Goal: Task Accomplishment & Management: Complete application form

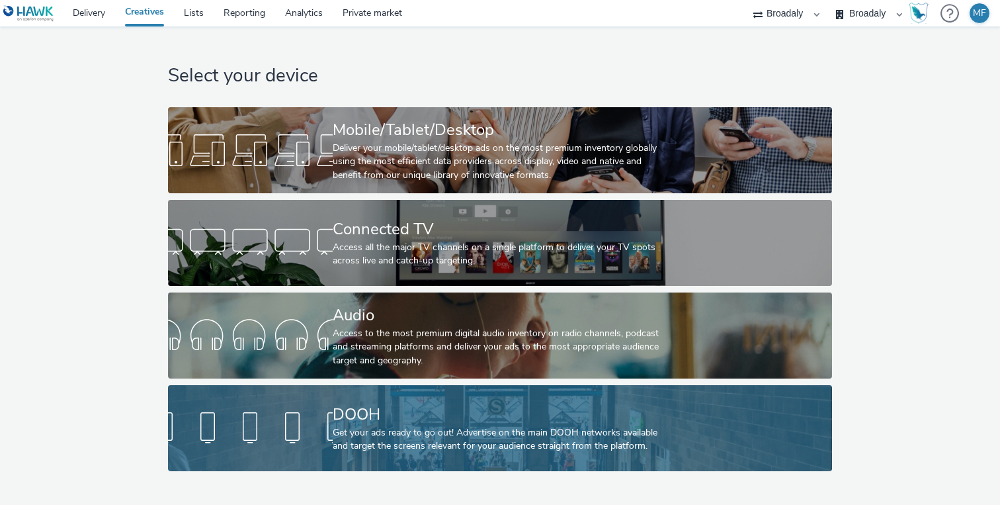
click at [321, 410] on div at bounding box center [250, 428] width 165 height 42
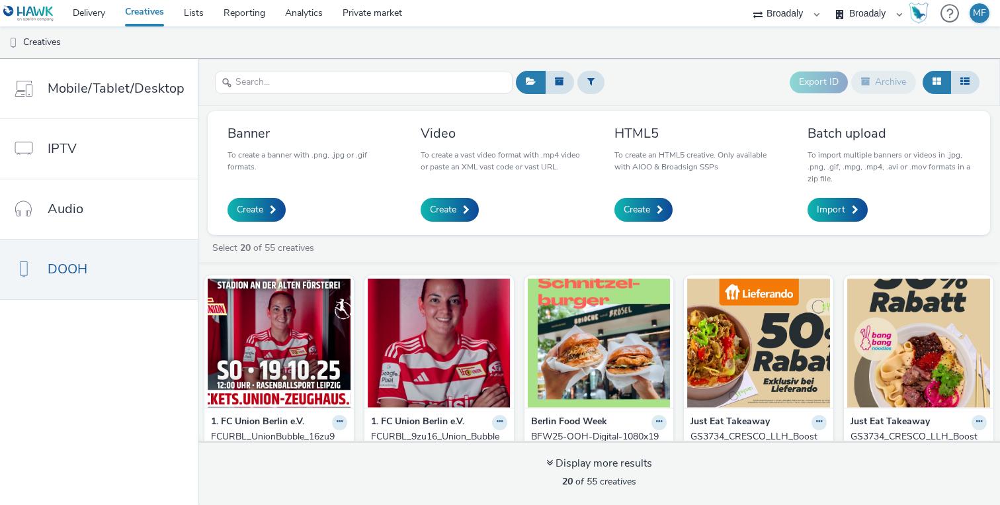
click at [274, 194] on div "Banner To create a banner with .png, .jpg or .gif formats. Create" at bounding box center [308, 172] width 163 height 97
click at [272, 200] on link "Create" at bounding box center [256, 210] width 58 height 24
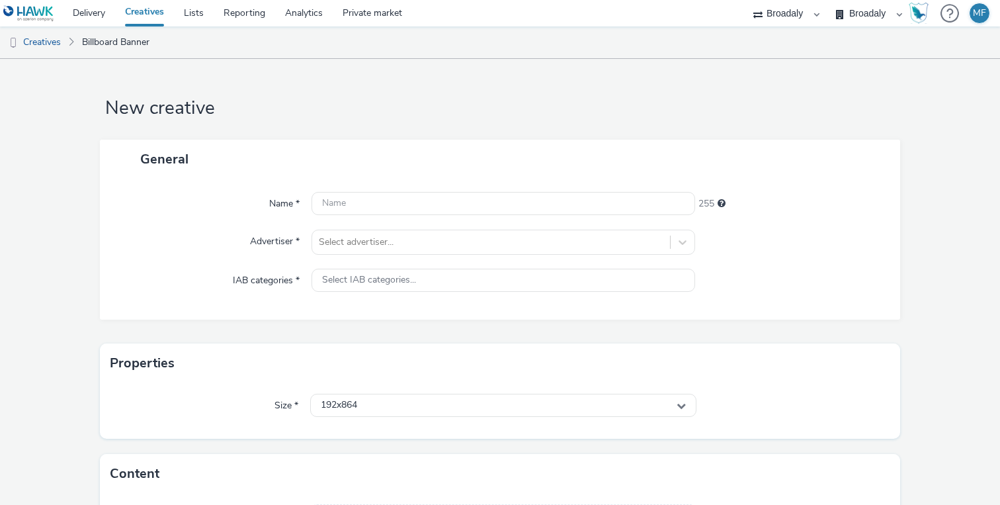
scroll to position [105, 0]
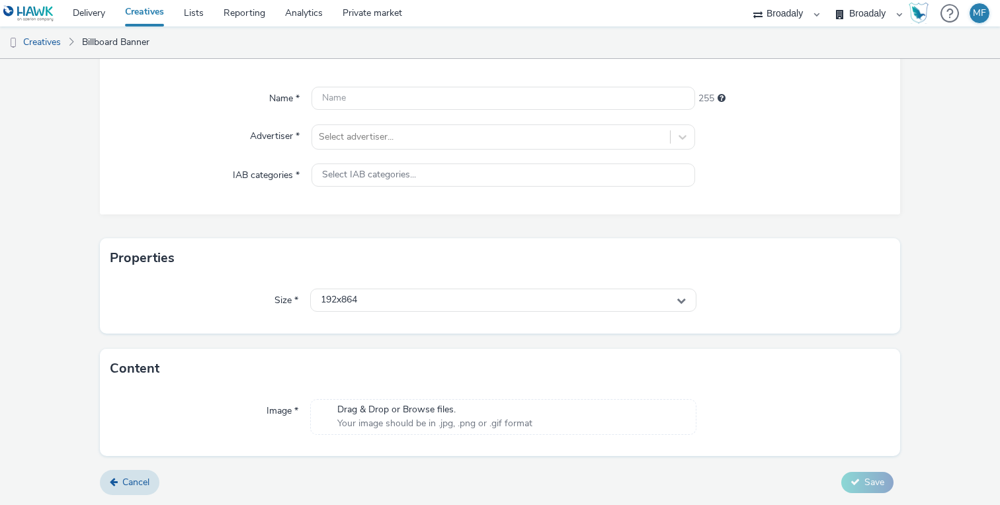
click at [370, 423] on span "Your image should be in .jpg, .png or .gif format" at bounding box center [434, 423] width 195 height 13
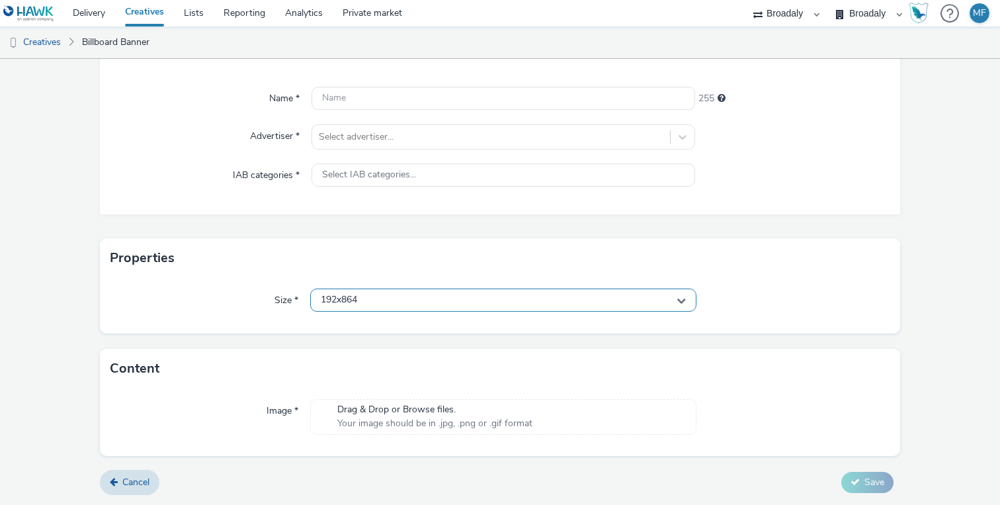
click at [374, 304] on div "192x864" at bounding box center [503, 299] width 386 height 23
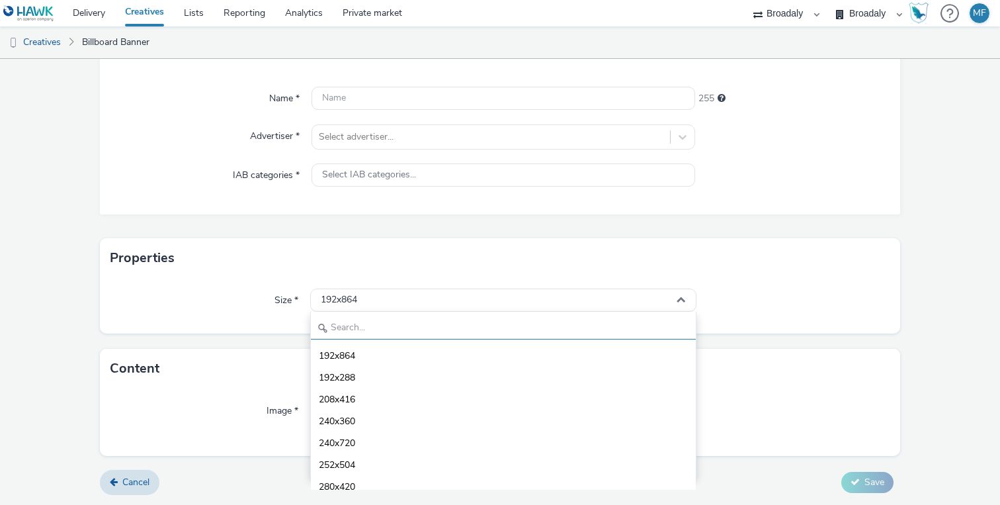
click at [372, 318] on input "text" at bounding box center [503, 327] width 385 height 23
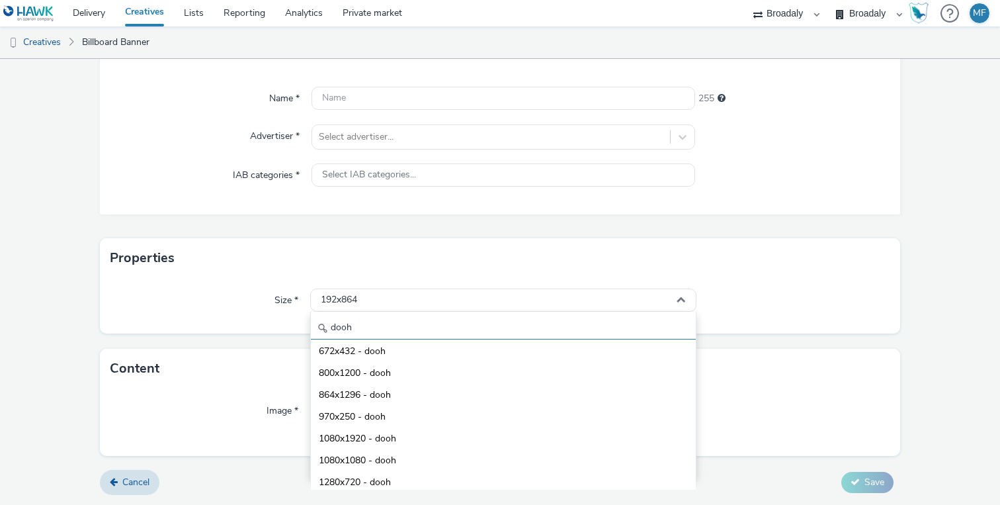
scroll to position [116, 0]
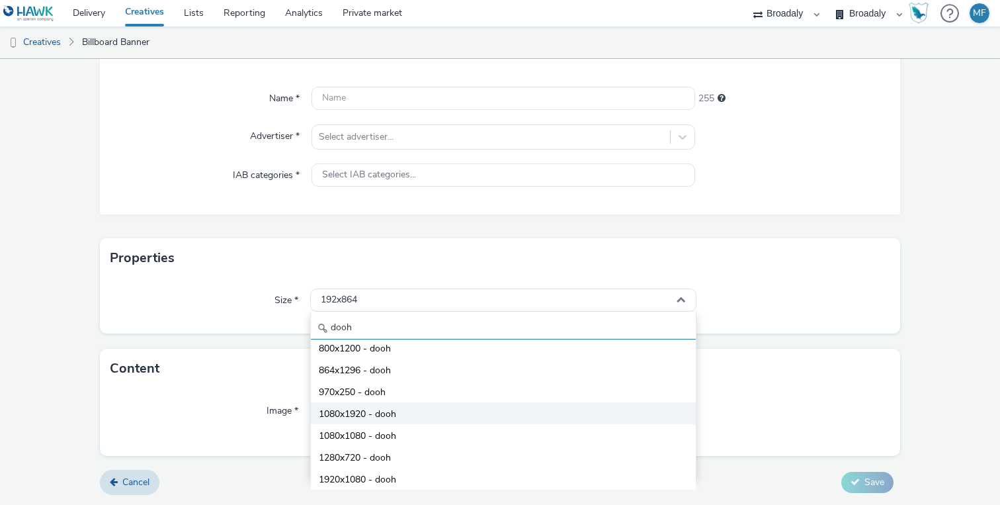
type input "dooh"
click at [397, 415] on li "1080x1920 - dooh" at bounding box center [503, 413] width 385 height 22
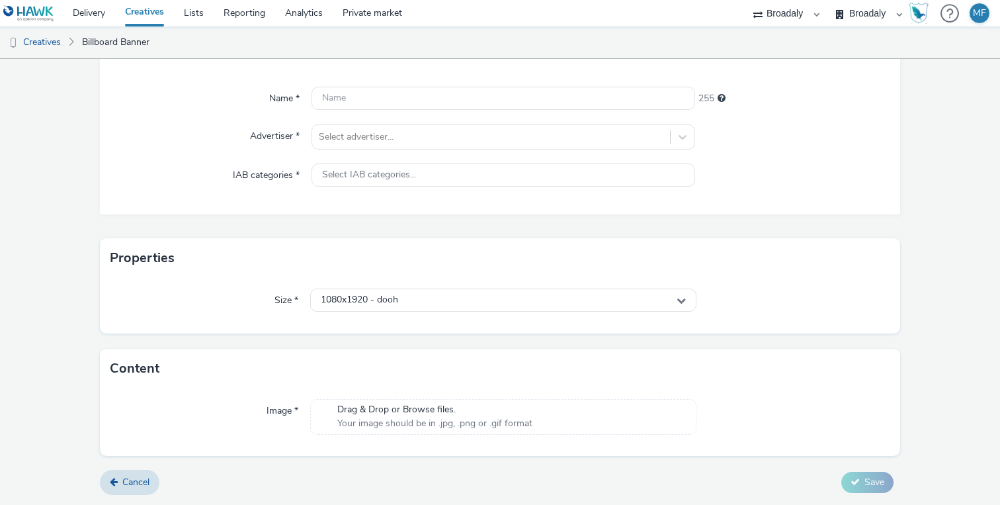
click at [382, 404] on span "Drag & Drop or Browse files." at bounding box center [434, 409] width 195 height 13
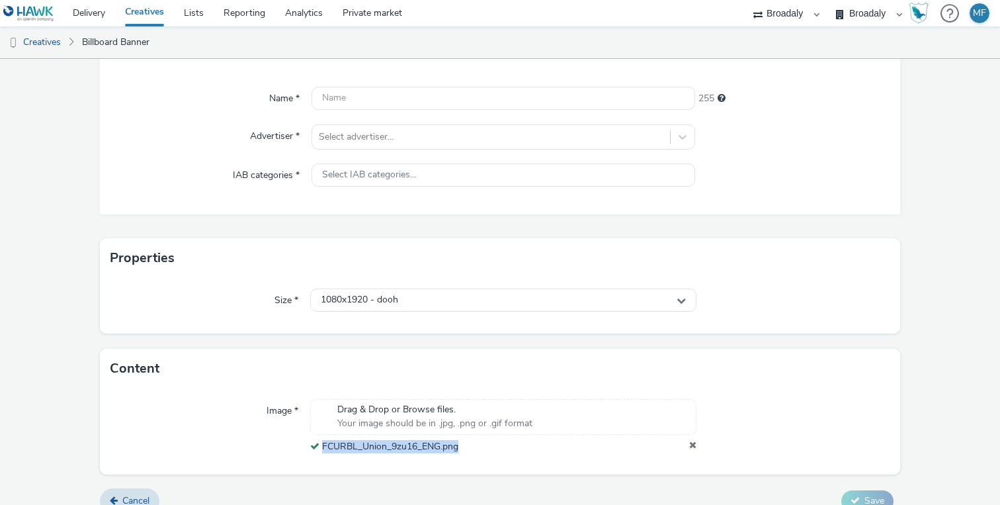
drag, startPoint x: 471, startPoint y: 449, endPoint x: 323, endPoint y: 449, distance: 148.1
click at [323, 449] on div "FCURBL_Union_9zu16_ENG.png" at bounding box center [503, 446] width 386 height 13
copy span "FCURBL_Union_9zu16_ENG.png"
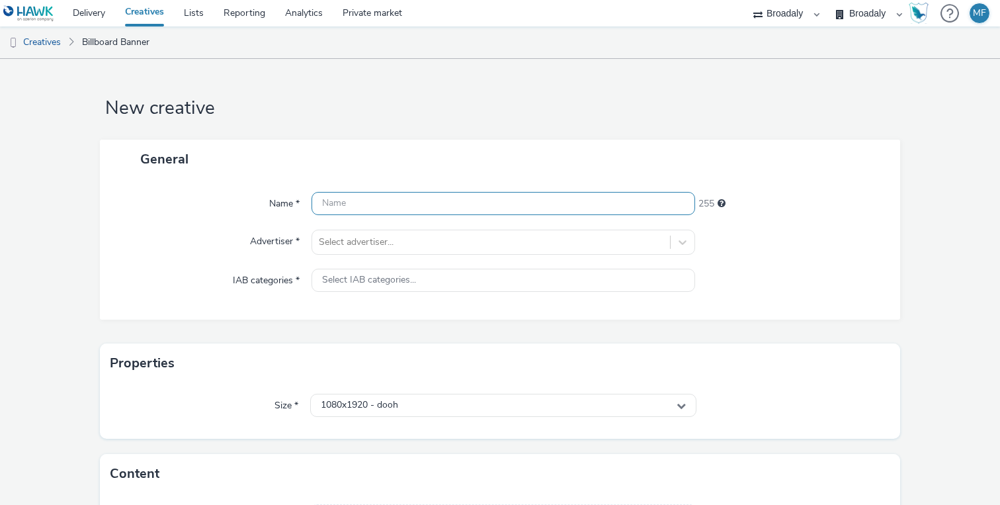
click at [347, 214] on input "text" at bounding box center [503, 203] width 384 height 23
paste input "FCURBL_Union_9zu16_ENG.png"
type input "FCURBL_Union_9zu16_ENG"
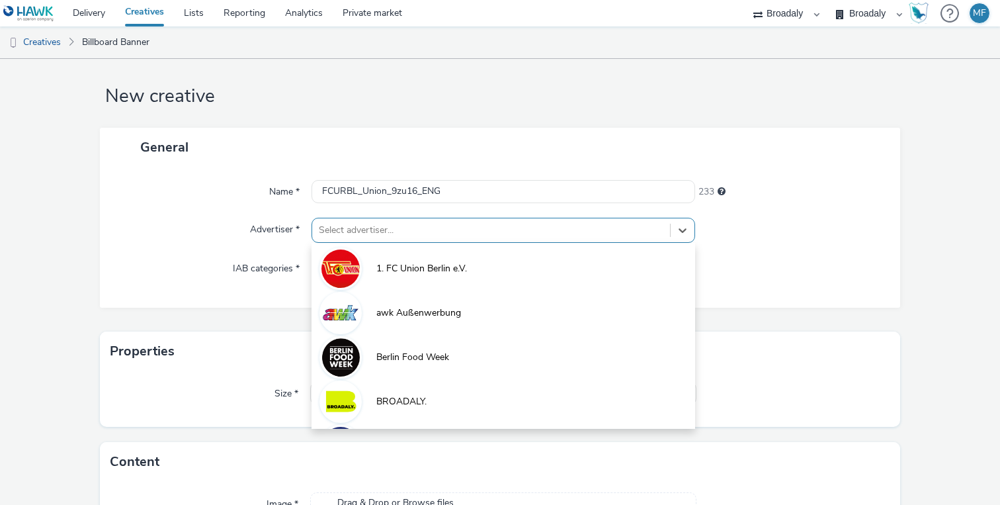
click at [493, 231] on div "Select advertiser..." at bounding box center [491, 230] width 358 height 21
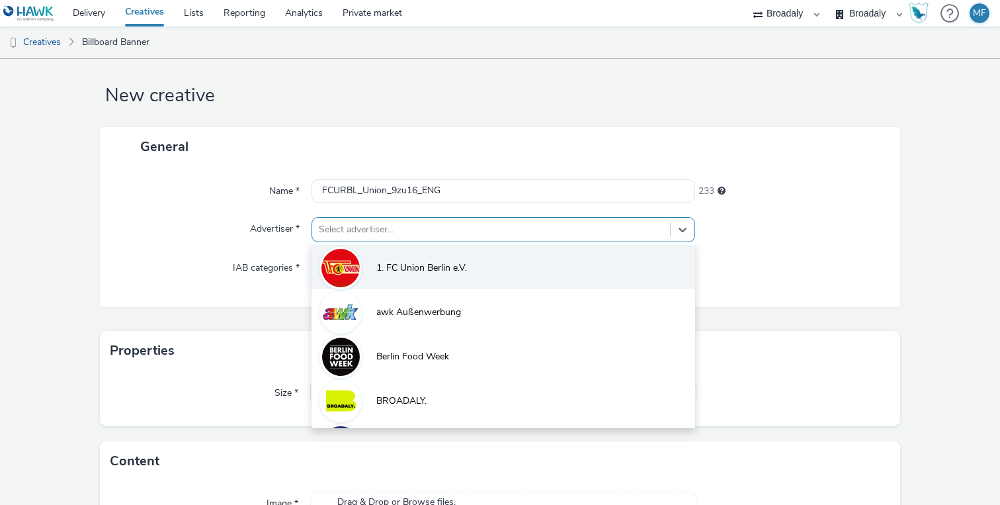
click at [441, 265] on span "1. FC Union Berlin e.V." at bounding box center [421, 267] width 91 height 13
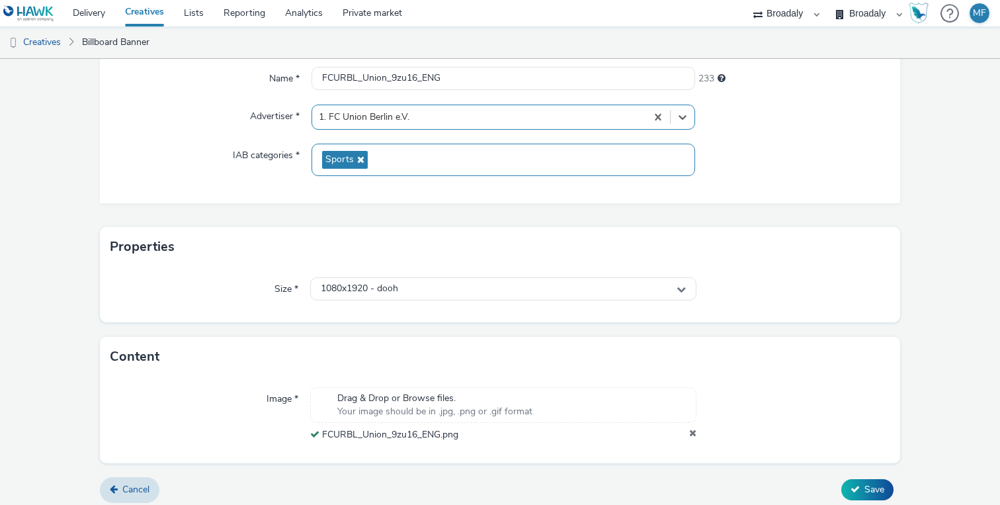
scroll to position [132, 0]
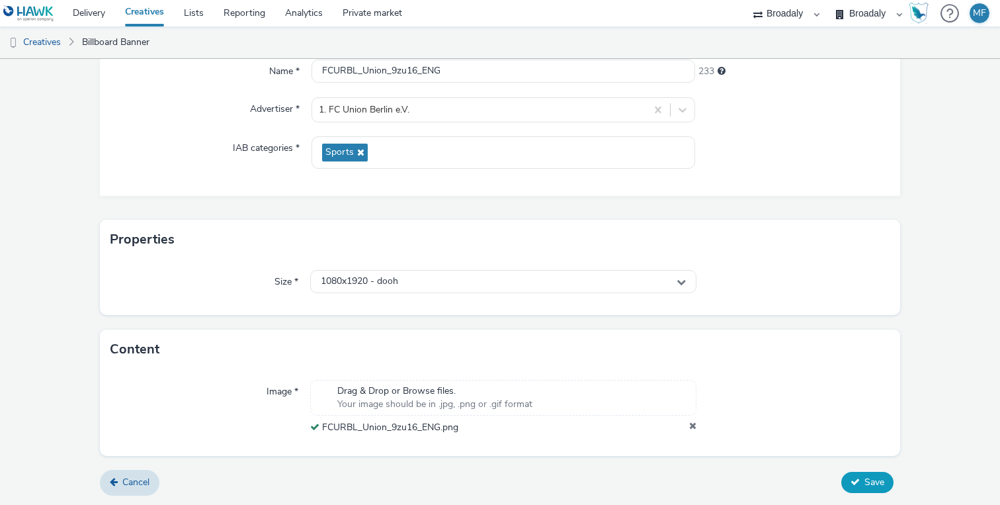
click at [856, 478] on icon at bounding box center [854, 481] width 9 height 9
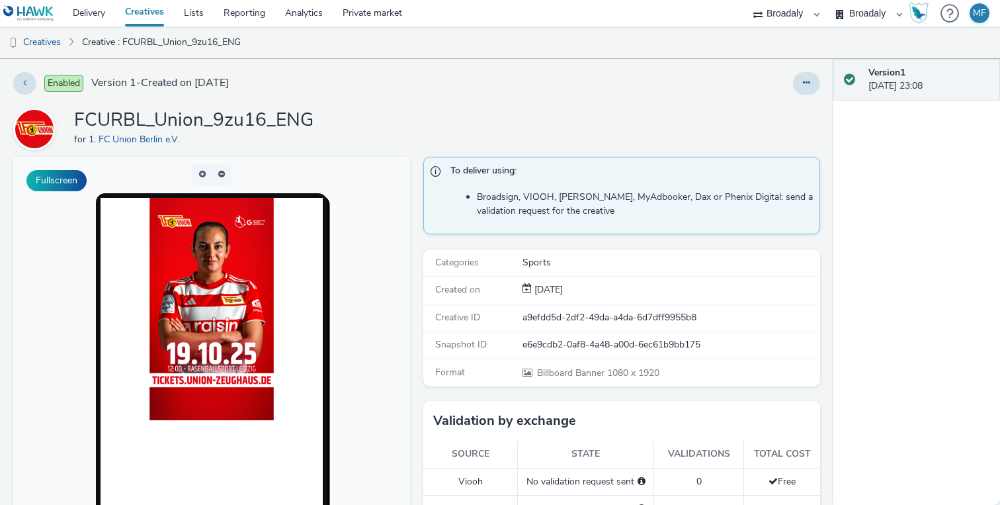
click at [141, 15] on link "Creatives" at bounding box center [144, 13] width 59 height 26
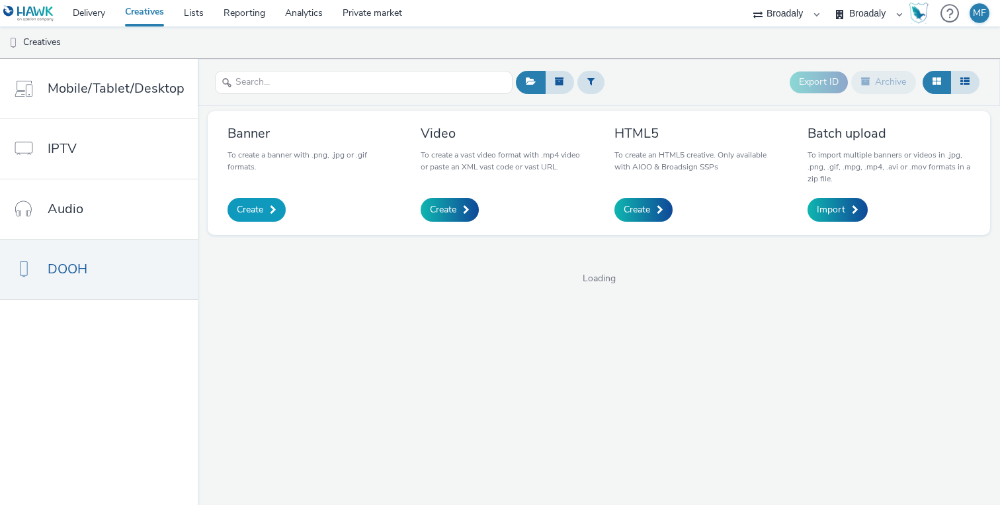
click at [260, 203] on link "Create" at bounding box center [256, 210] width 58 height 24
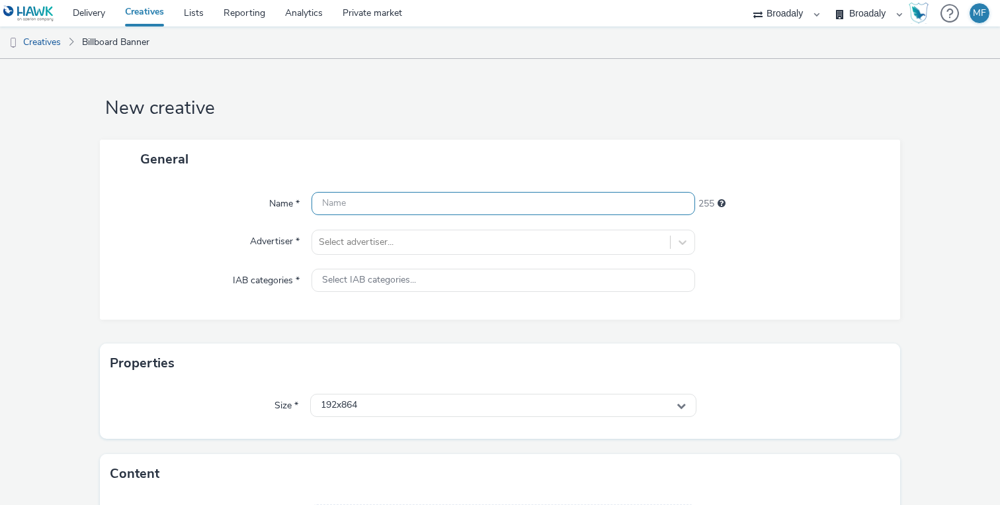
click at [425, 214] on input "text" at bounding box center [503, 203] width 384 height 23
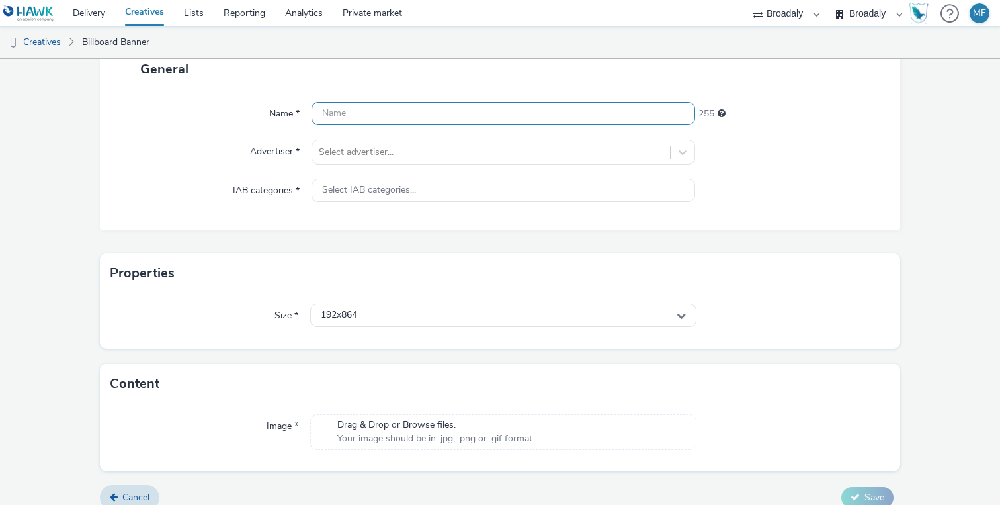
scroll to position [105, 0]
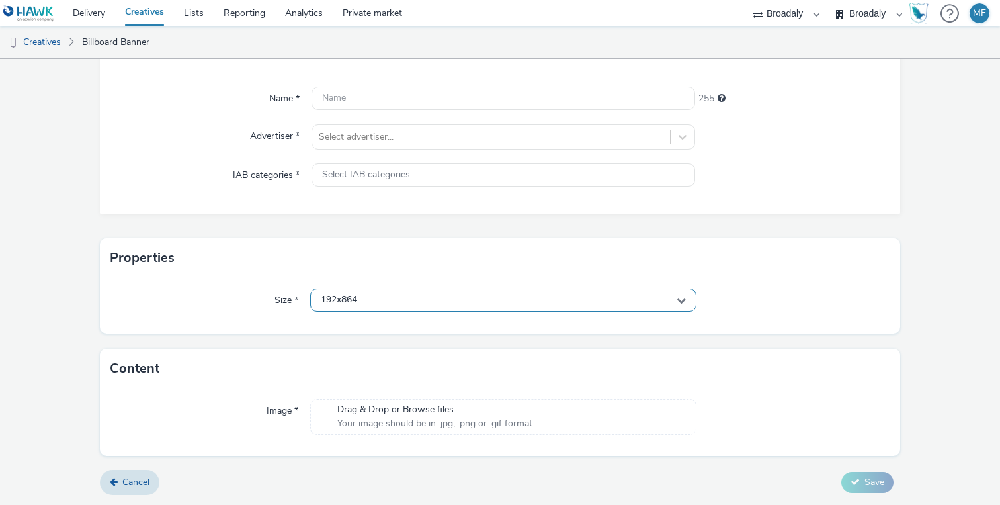
click at [391, 301] on div "192x864" at bounding box center [503, 299] width 386 height 23
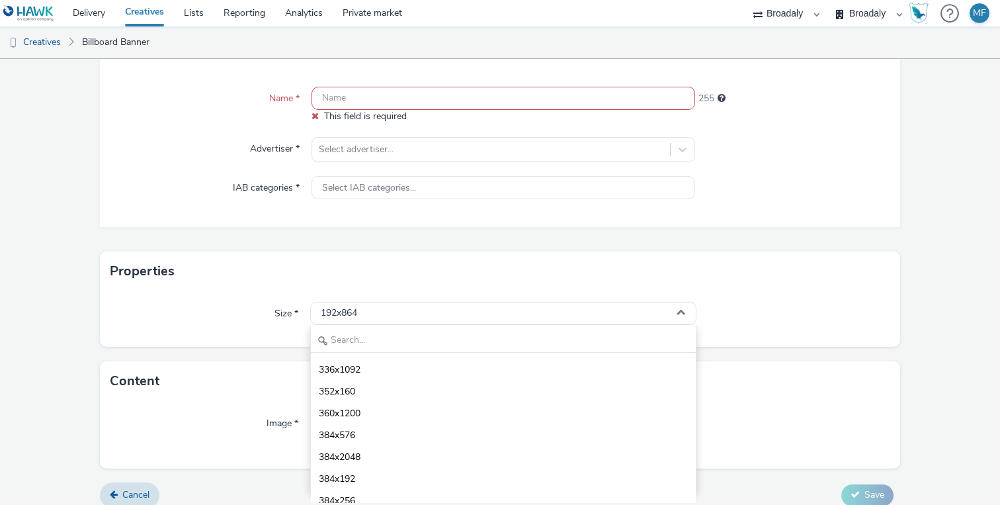
scroll to position [285, 0]
click at [378, 346] on input "text" at bounding box center [503, 340] width 385 height 23
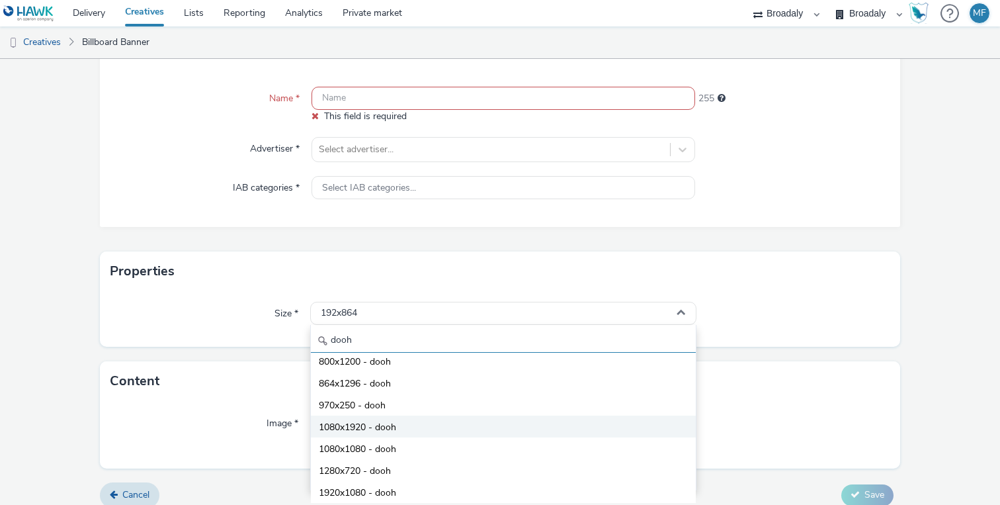
type input "dooh"
click at [396, 428] on span "1080x1920 - dooh" at bounding box center [357, 427] width 77 height 13
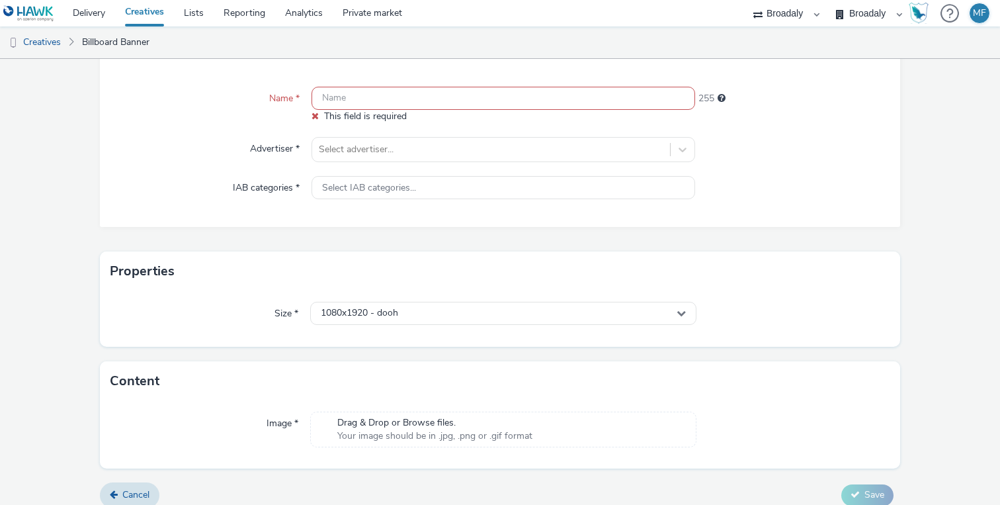
scroll to position [118, 0]
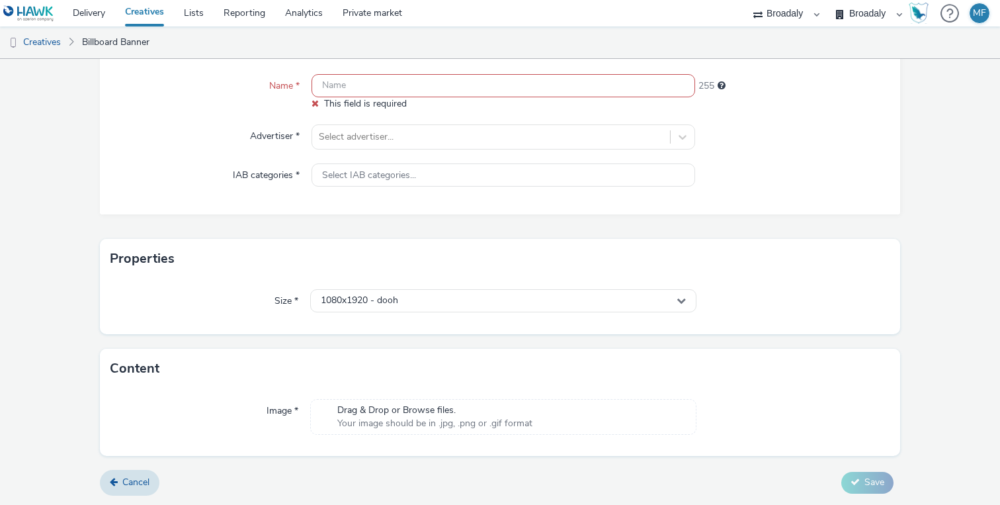
click at [347, 404] on span "Drag & Drop or Browse files." at bounding box center [434, 409] width 195 height 13
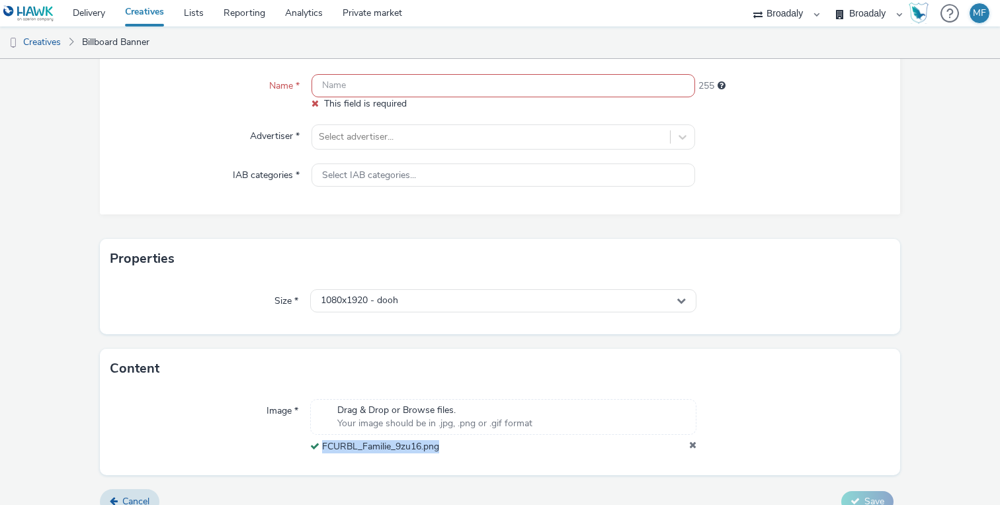
drag, startPoint x: 448, startPoint y: 443, endPoint x: 323, endPoint y: 448, distance: 125.1
click at [323, 448] on div "FCURBL_Familie_9zu16.png" at bounding box center [503, 446] width 386 height 13
copy span "FCURBL_Familie_9zu16.png"
click at [423, 95] on input "text" at bounding box center [503, 85] width 384 height 23
paste input "FCURBL_Familie_9zu16.png"
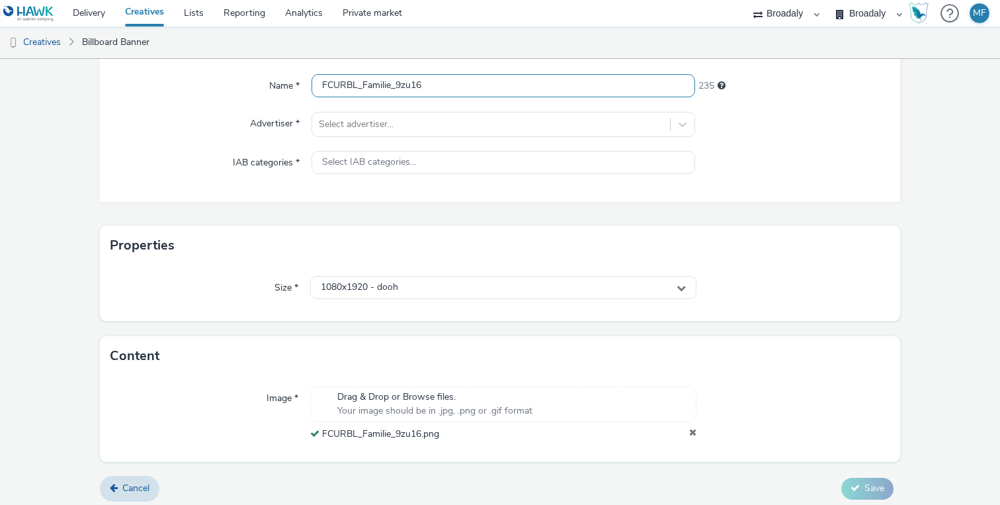
type input "FCURBL_Familie_9zu16"
click at [393, 109] on div "Name * FCURBL_Familie_9zu16 235 Advertiser * Select advertiser... IAB categorie…" at bounding box center [500, 131] width 800 height 141
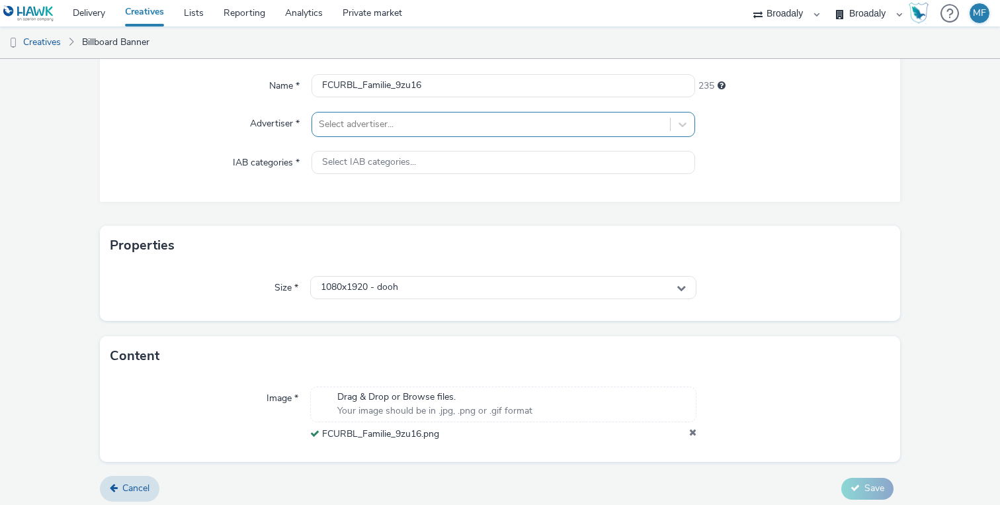
click at [382, 122] on div at bounding box center [491, 124] width 345 height 16
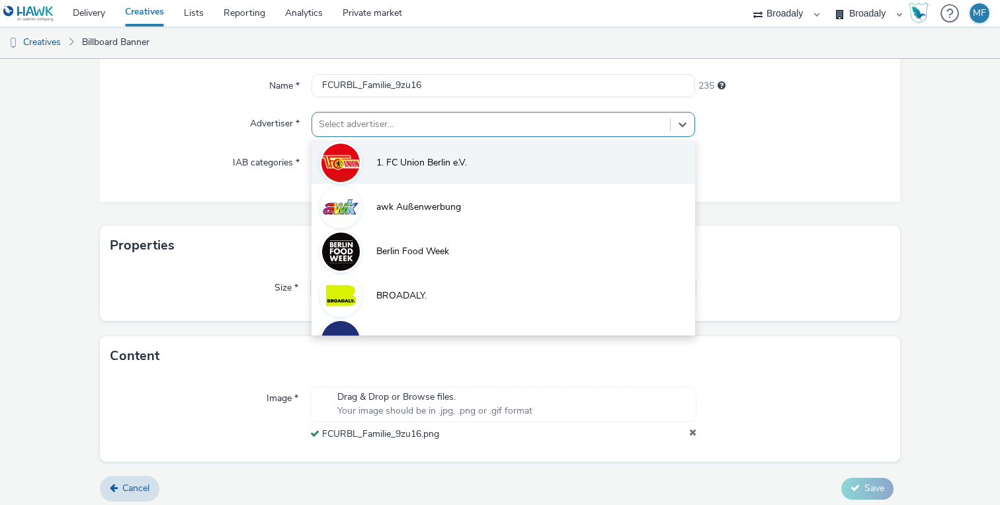
click at [375, 152] on li "1. FC Union Berlin e.V." at bounding box center [503, 162] width 384 height 44
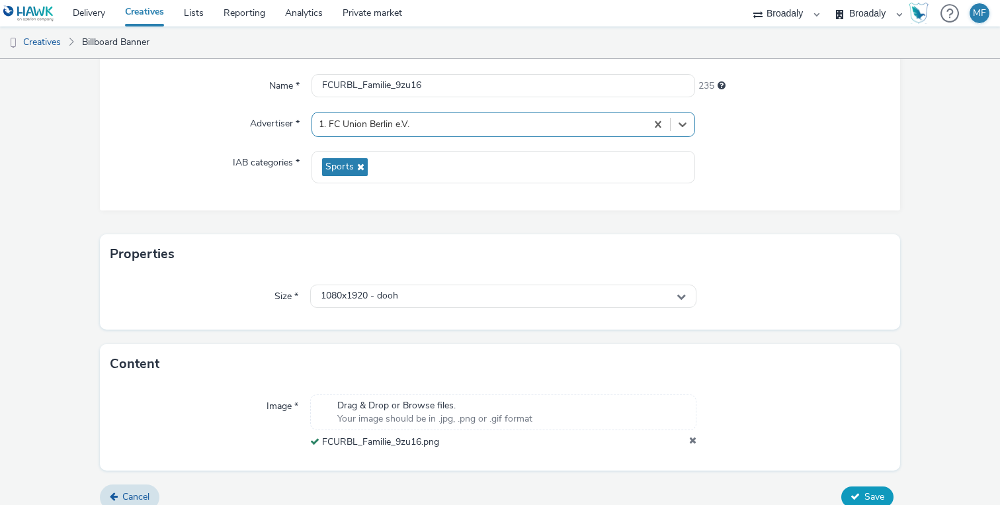
click at [856, 491] on icon at bounding box center [854, 495] width 9 height 9
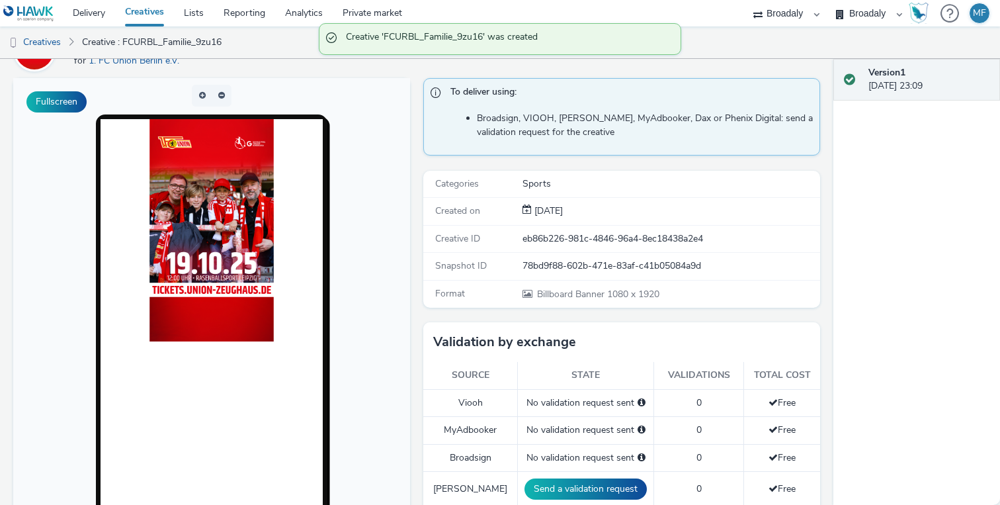
scroll to position [96, 0]
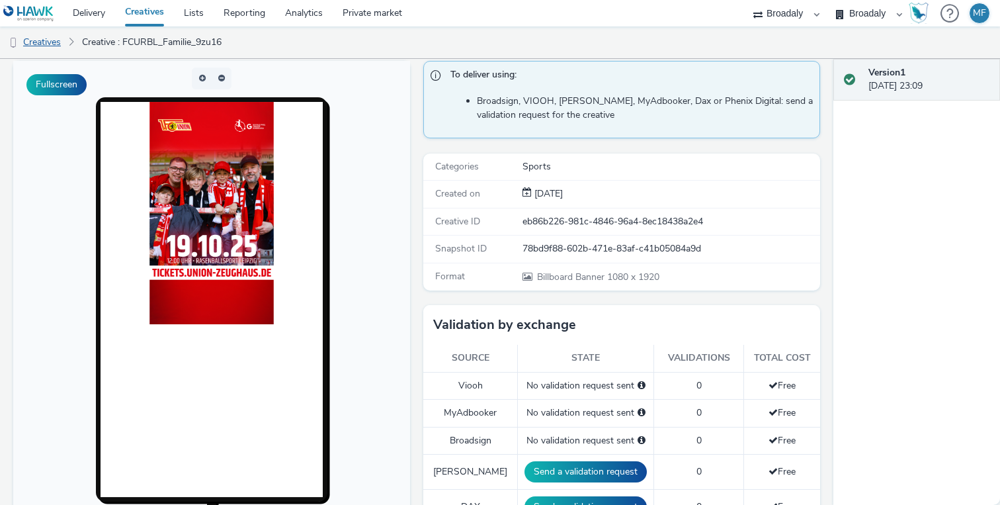
click at [60, 40] on link "Creatives" at bounding box center [33, 42] width 67 height 32
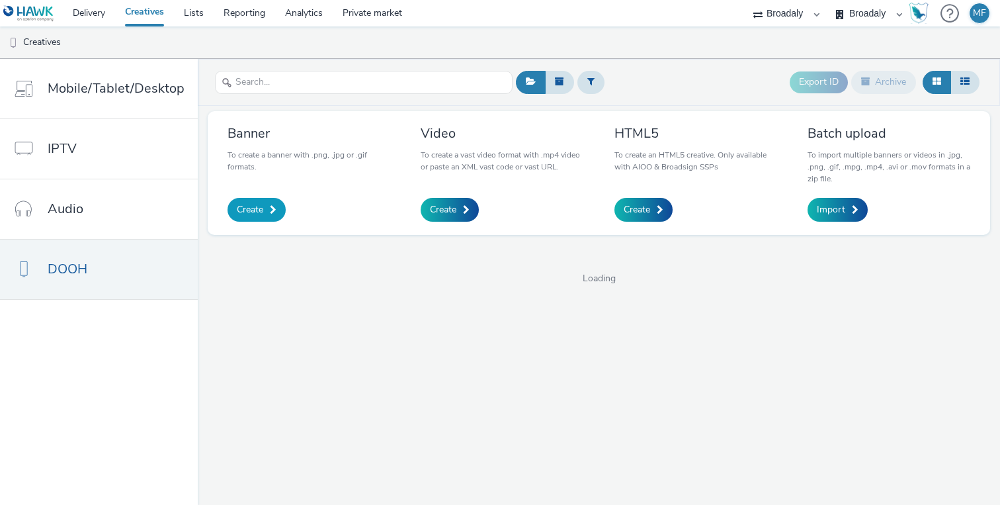
click at [268, 216] on link "Create" at bounding box center [256, 210] width 58 height 24
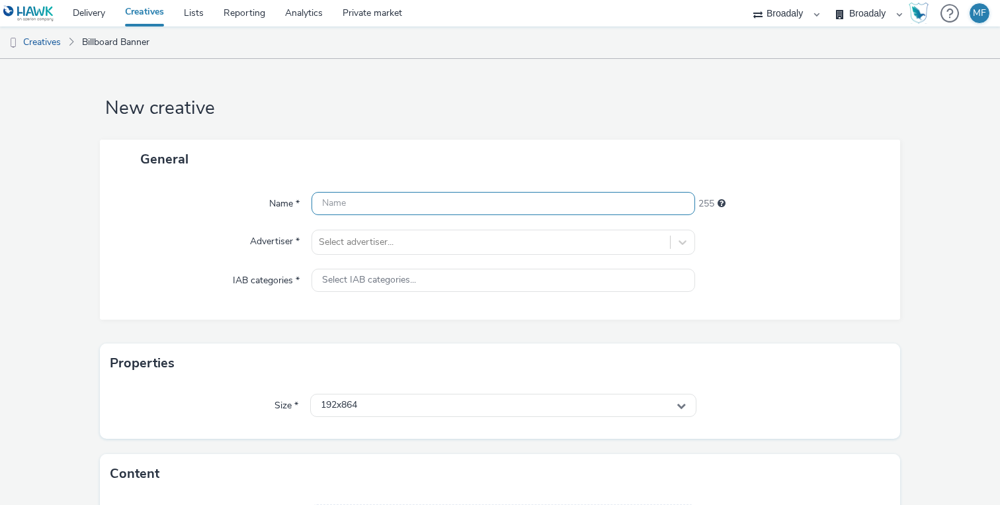
click at [358, 202] on input "text" at bounding box center [503, 203] width 384 height 23
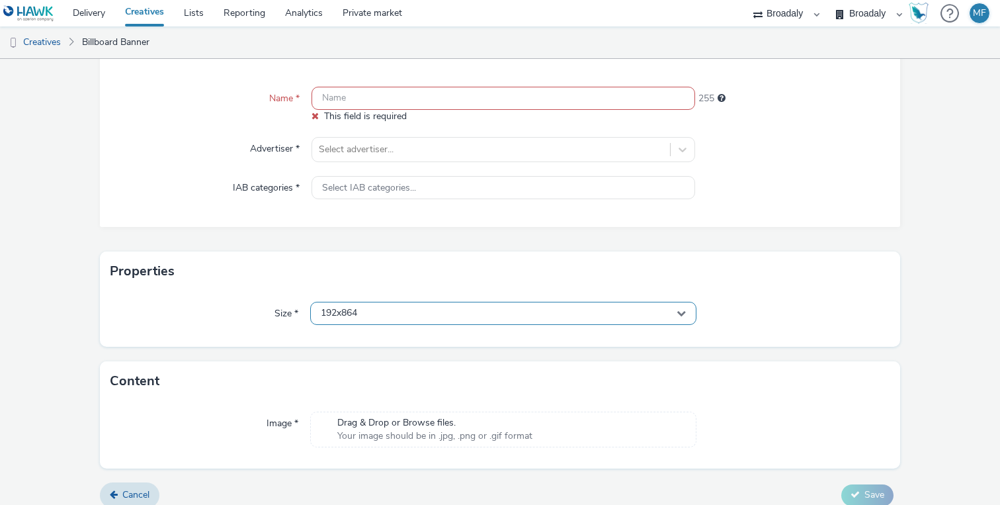
click at [364, 297] on div "Size * 192x864" at bounding box center [500, 319] width 800 height 56
click at [357, 307] on span "192x864" at bounding box center [339, 312] width 36 height 11
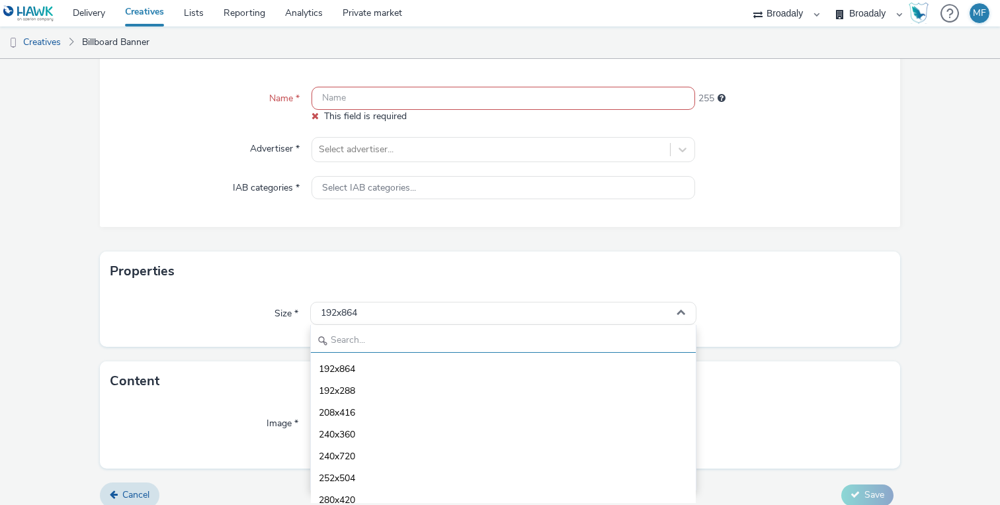
click at [352, 337] on input "text" at bounding box center [503, 340] width 385 height 23
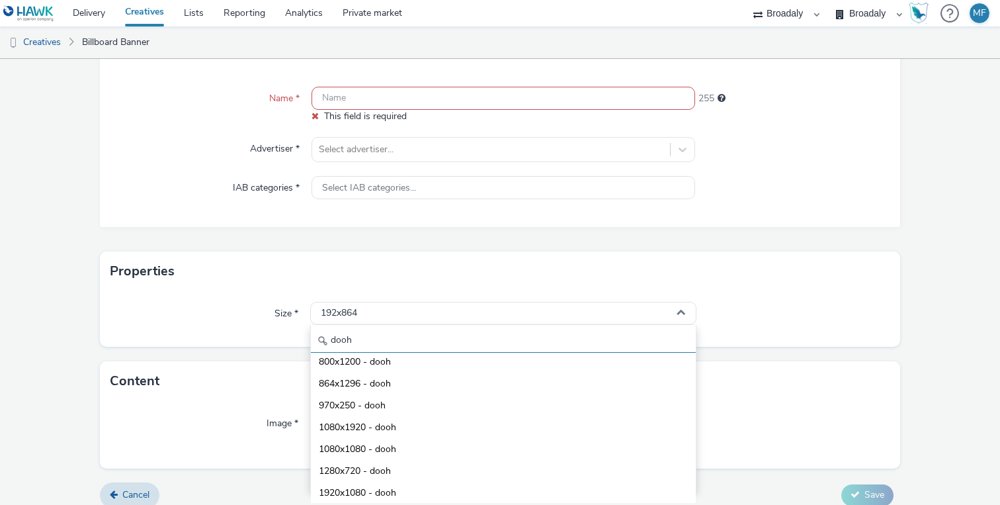
scroll to position [118, 0]
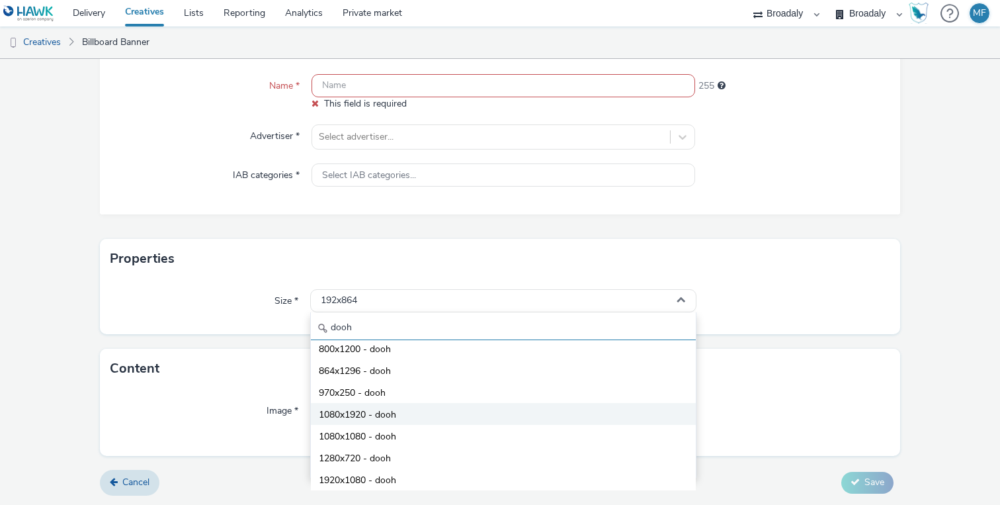
type input "dooh"
click at [409, 420] on li "1080x1920 - dooh" at bounding box center [503, 414] width 385 height 22
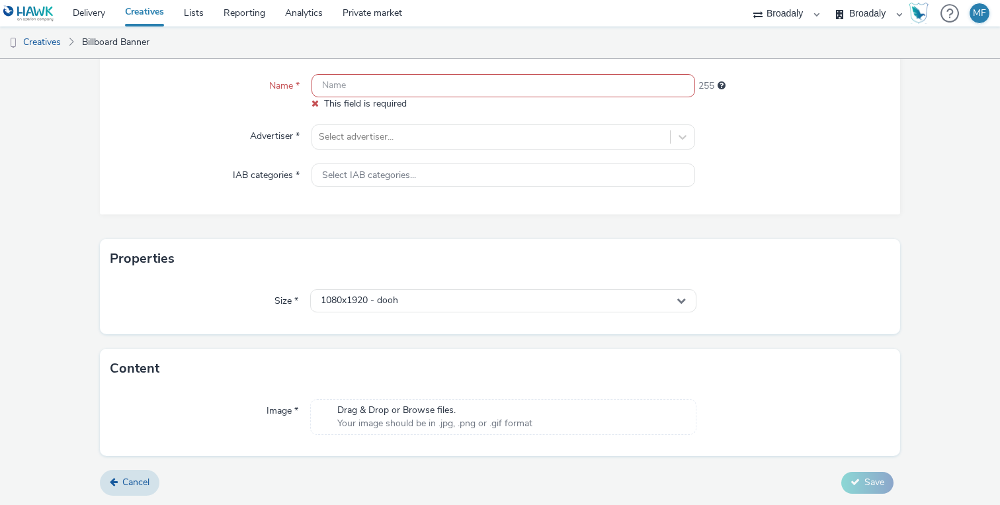
click at [383, 390] on div "Image * Drag & Drop or Browse files. Your image should be in .jpg, .png or .gif…" at bounding box center [500, 421] width 800 height 67
click at [380, 409] on span "Drag & Drop or Browse files." at bounding box center [434, 409] width 195 height 13
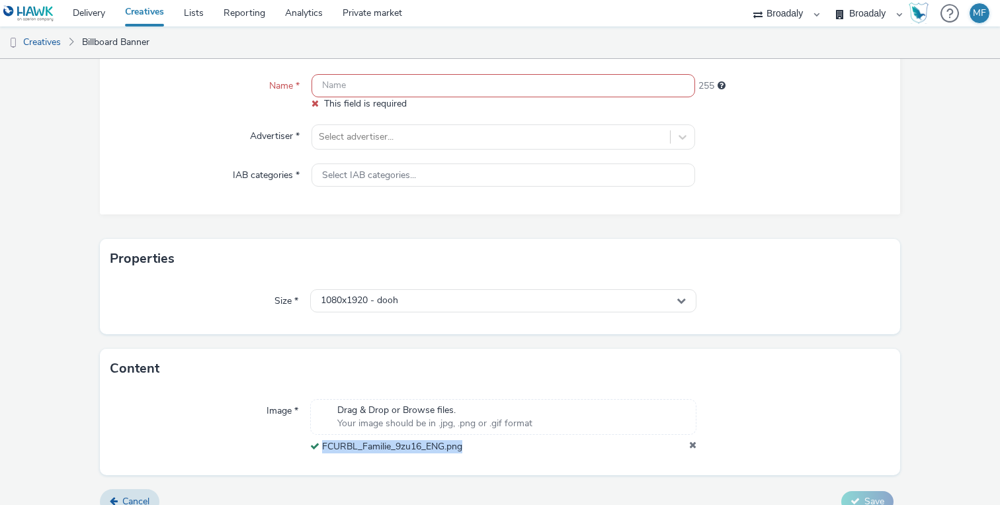
drag, startPoint x: 482, startPoint y: 448, endPoint x: 323, endPoint y: 447, distance: 158.7
click at [323, 447] on div "FCURBL_Familie_9zu16_ENG.png" at bounding box center [503, 446] width 386 height 13
copy span "FCURBL_Familie_9zu16_ENG.png"
click at [408, 83] on input "text" at bounding box center [503, 85] width 384 height 23
paste input "FCURBL_Familie_9zu16_ENG.png"
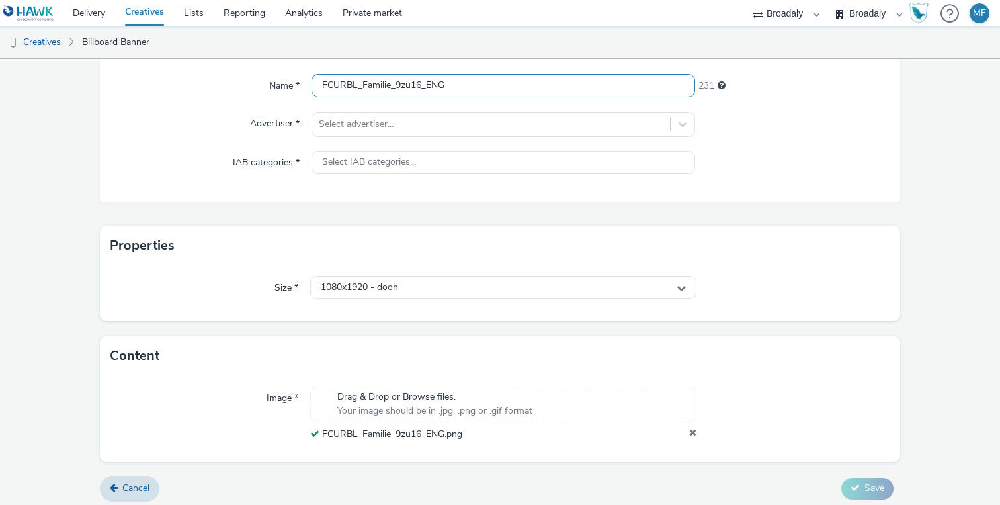
click at [498, 93] on input "FCURBL_Familie_9zu16_ENG" at bounding box center [503, 85] width 384 height 23
type input "FCURBL_Familie_9zu16_ENG"
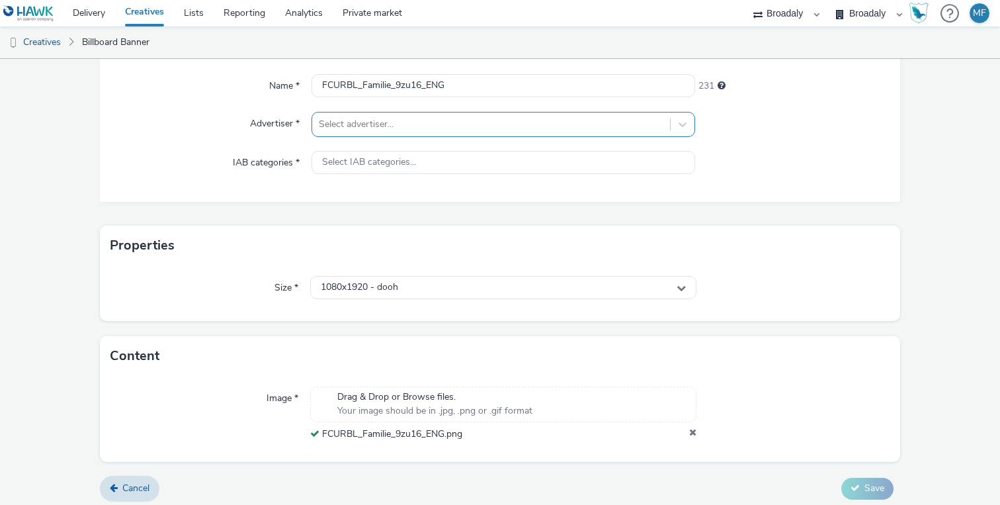
click at [469, 121] on div at bounding box center [491, 124] width 345 height 16
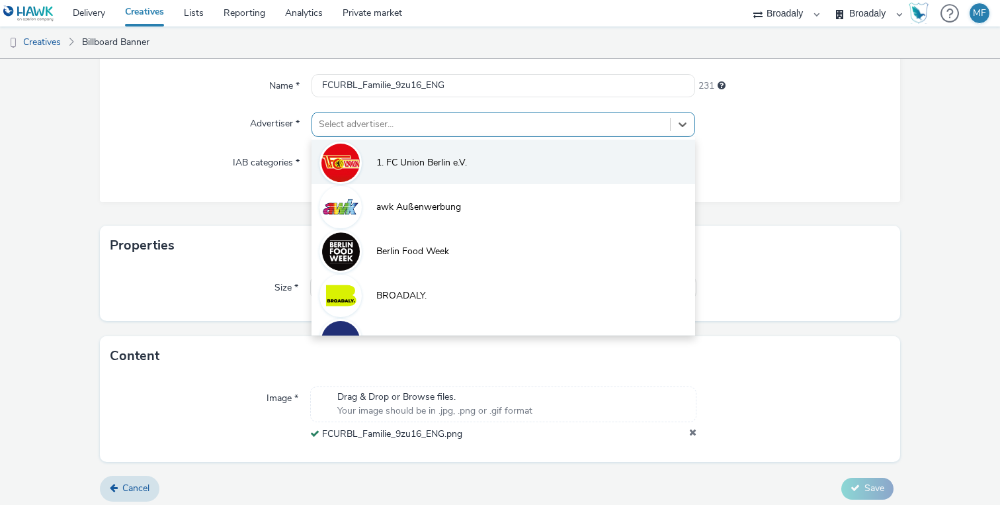
click at [440, 154] on li "1. FC Union Berlin e.V." at bounding box center [503, 162] width 384 height 44
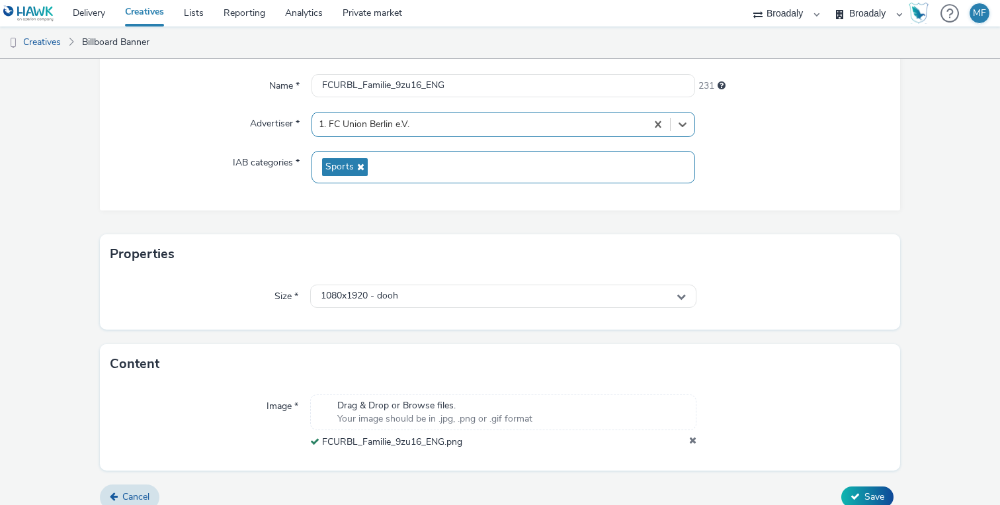
click at [435, 157] on div "Sports" at bounding box center [503, 167] width 384 height 32
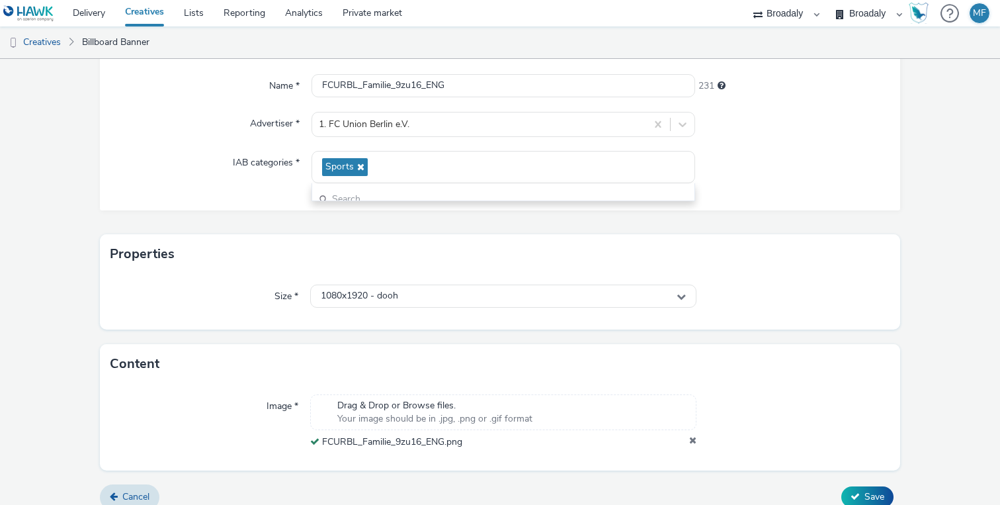
click at [756, 156] on div at bounding box center [791, 167] width 192 height 32
click at [872, 493] on span "Save" at bounding box center [874, 496] width 20 height 13
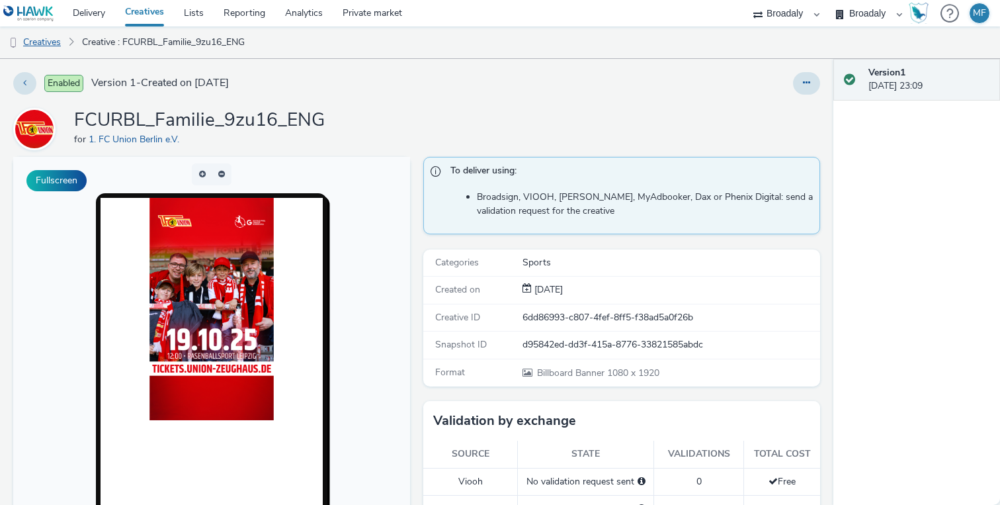
click at [58, 44] on link "Creatives" at bounding box center [33, 42] width 67 height 32
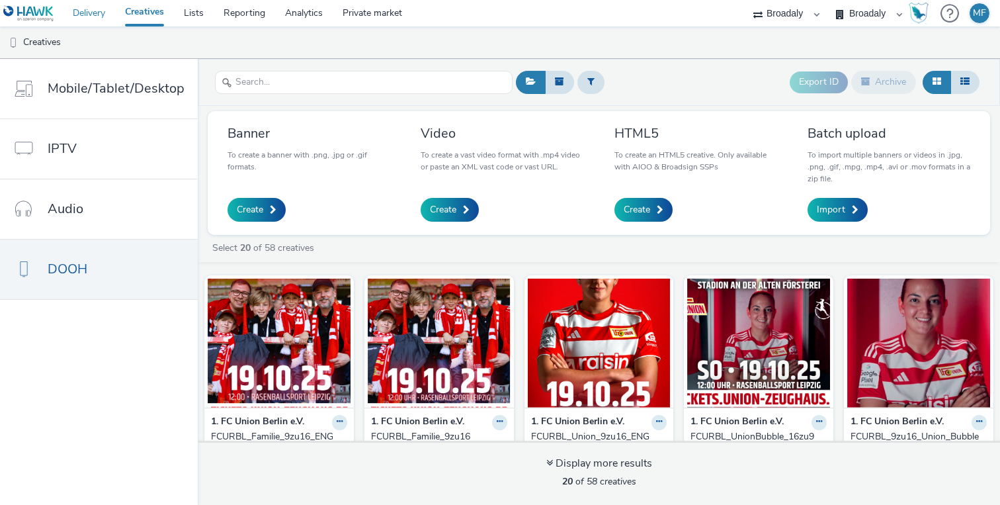
click at [88, 25] on link "Delivery" at bounding box center [89, 13] width 52 height 26
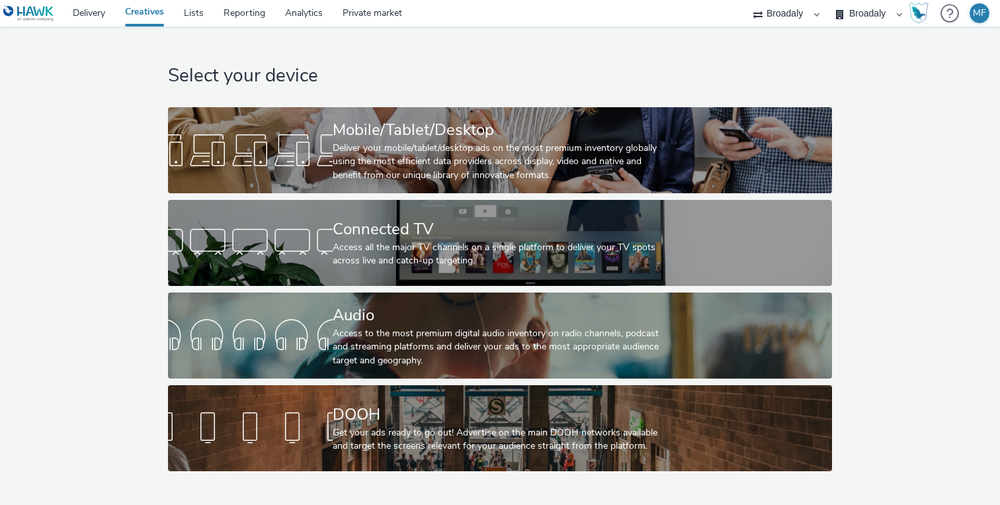
click at [315, 471] on div "Select your device Mobile/Tablet/Desktop Deliver your mobile/tablet/desktop ads…" at bounding box center [499, 251] width 672 height 451
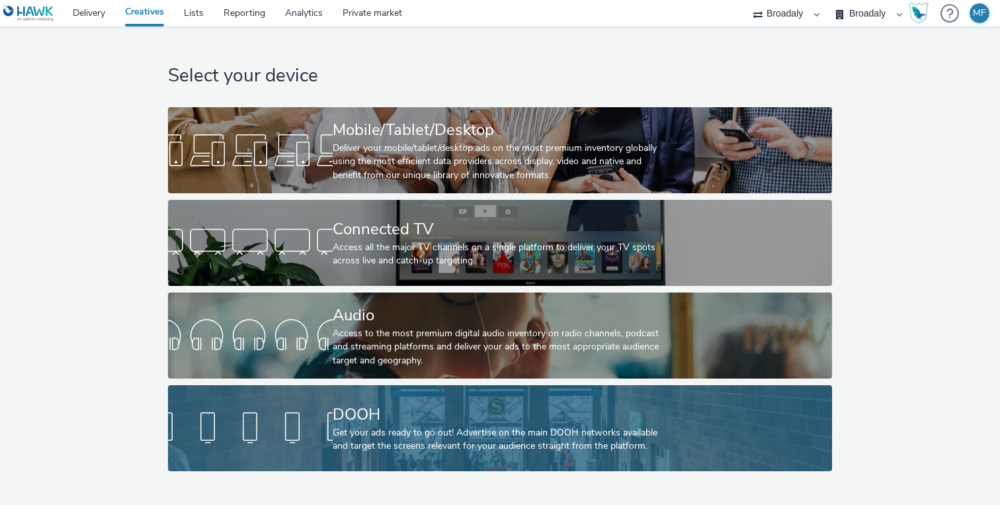
click at [319, 448] on div at bounding box center [250, 428] width 165 height 42
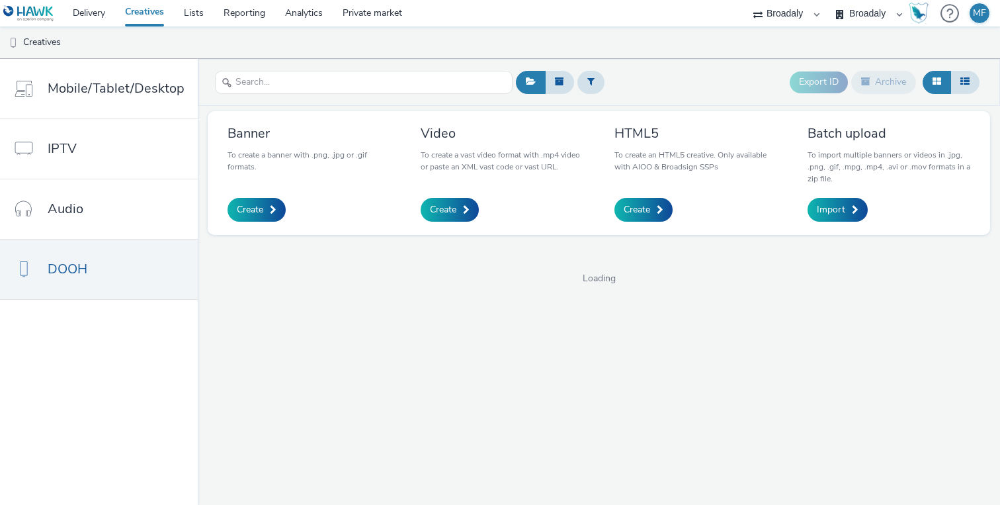
click at [278, 195] on div "Banner To create a banner with .png, .jpg or .gif formats. Create" at bounding box center [308, 172] width 163 height 97
click at [265, 202] on link "Create" at bounding box center [256, 210] width 58 height 24
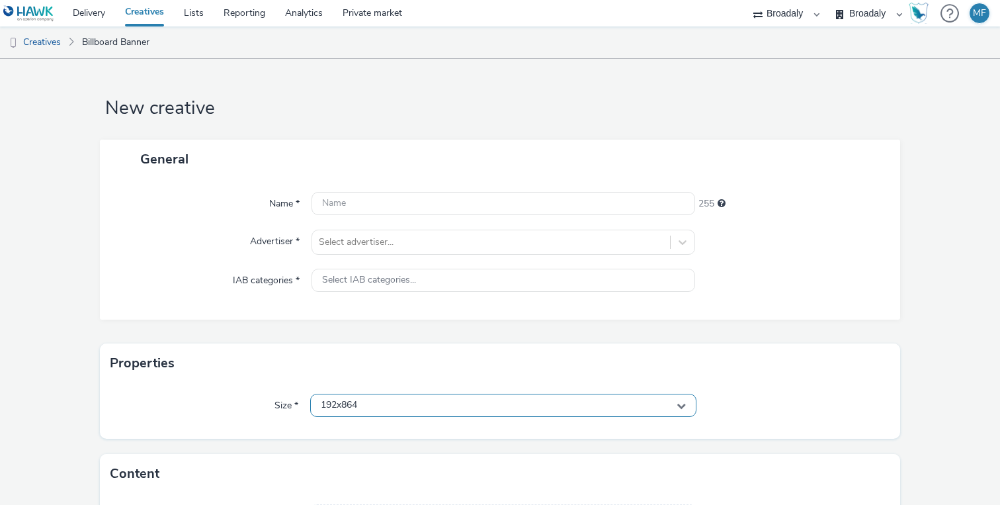
scroll to position [105, 0]
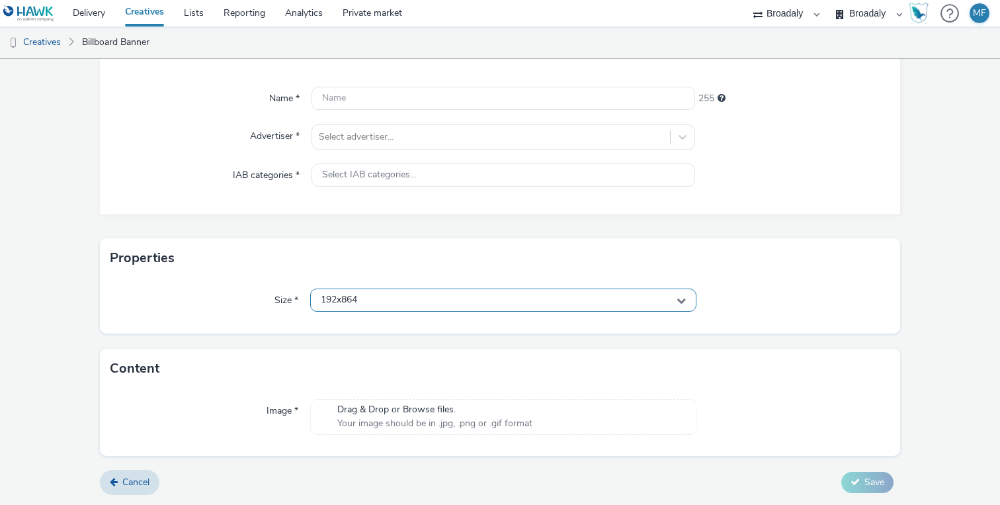
click at [381, 297] on div "192x864" at bounding box center [503, 299] width 386 height 23
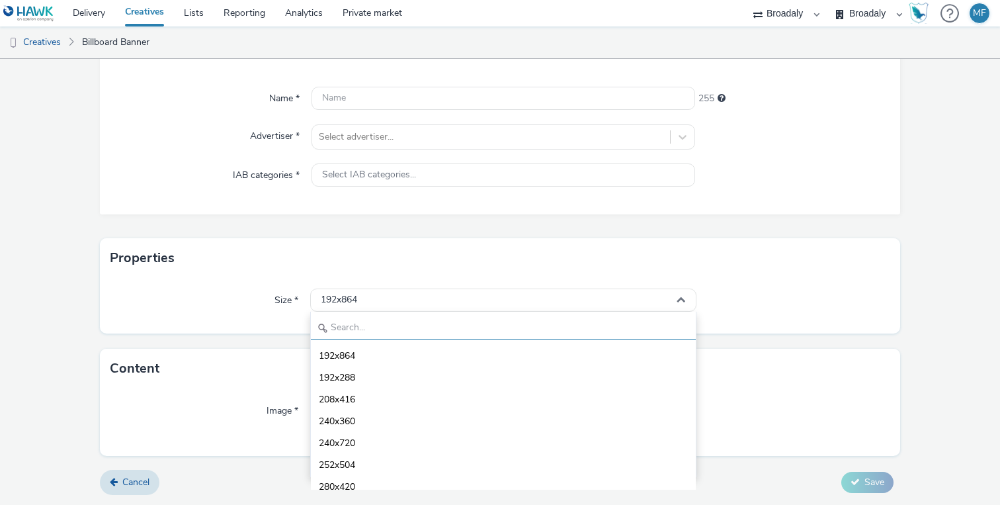
click at [367, 331] on input "text" at bounding box center [503, 327] width 385 height 23
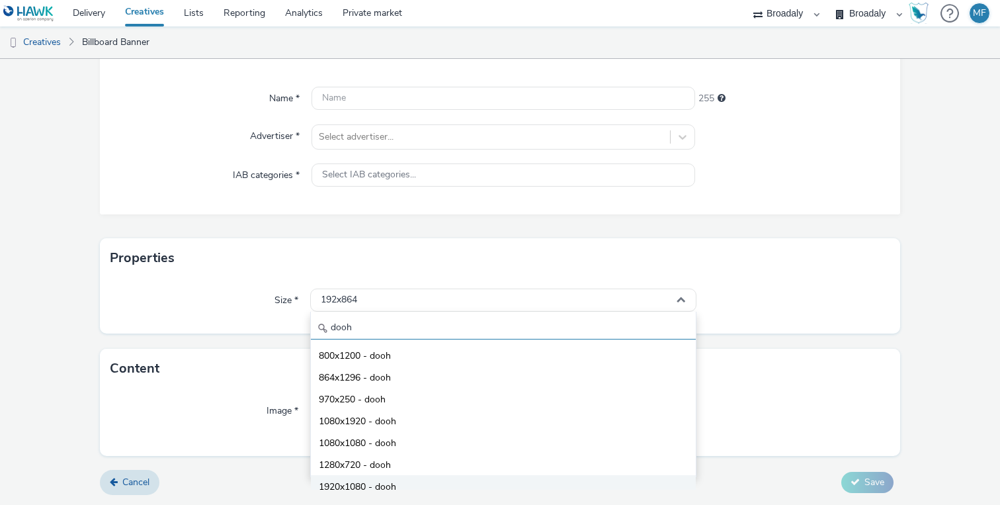
type input "dooh"
click at [404, 476] on li "1920x1080 - dooh" at bounding box center [503, 486] width 385 height 22
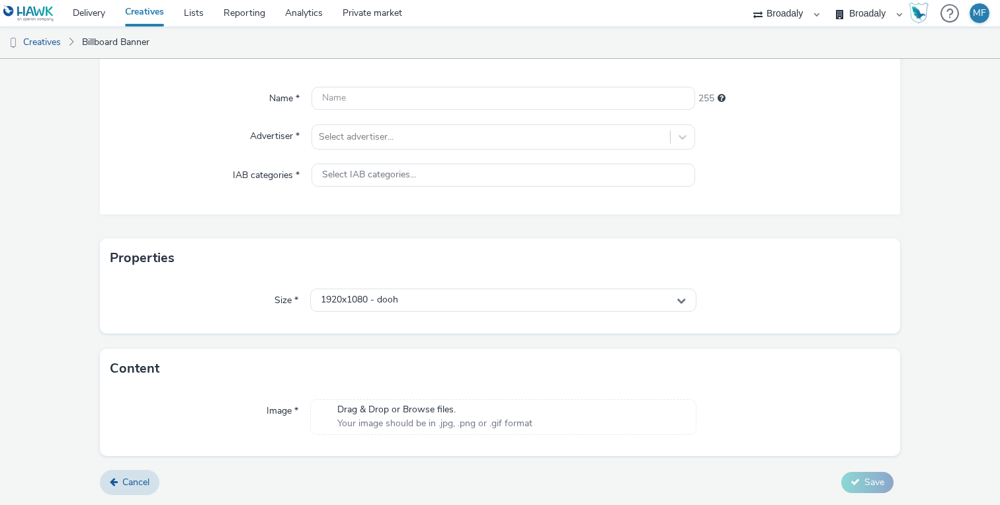
click at [386, 407] on span "Drag & Drop or Browse files." at bounding box center [434, 409] width 195 height 13
